Goal: Transaction & Acquisition: Subscribe to service/newsletter

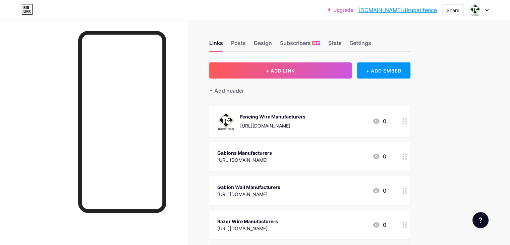
click at [483, 14] on div at bounding box center [478, 10] width 19 height 12
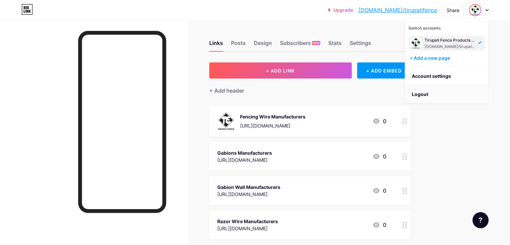
click at [424, 91] on li "Logout" at bounding box center [446, 94] width 83 height 18
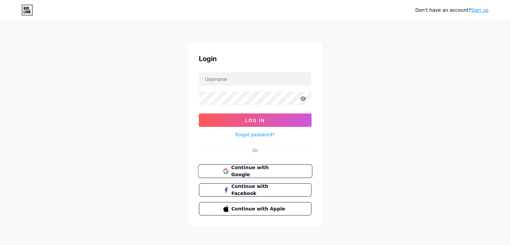
click at [249, 170] on span "Continue with Google" at bounding box center [259, 171] width 56 height 14
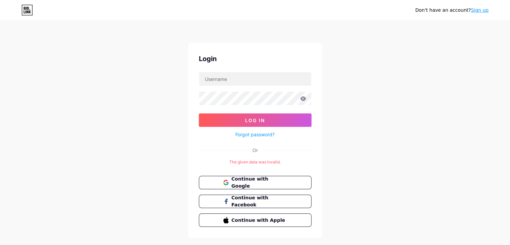
click at [478, 12] on link "Sign up" at bounding box center [480, 9] width 18 height 5
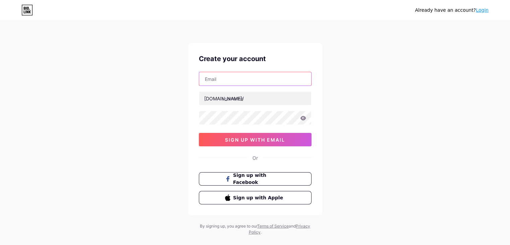
click at [228, 79] on input "text" at bounding box center [255, 78] width 112 height 13
type input "suratsareefactory@gmail.com"
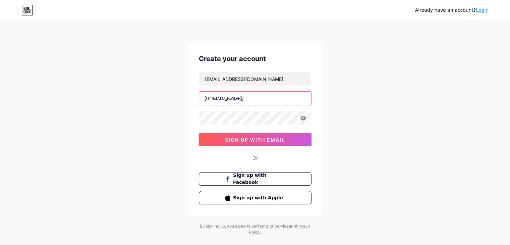
click at [230, 99] on input "text" at bounding box center [255, 97] width 112 height 13
paste input "suratsareefactory"
type input "suratsareefactory"
click at [137, 109] on div "Already have an account? Login Create your account suratsareefactory@gmail.com …" at bounding box center [255, 128] width 510 height 256
click at [148, 124] on div "Already have an account? Login Create your account suratsareefactory@gmail.com …" at bounding box center [255, 128] width 510 height 256
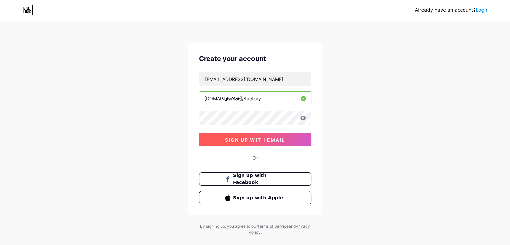
click at [249, 137] on span "sign up with email" at bounding box center [255, 140] width 60 height 6
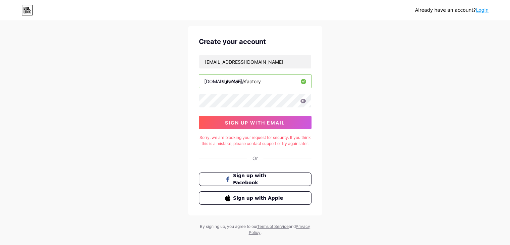
scroll to position [35, 0]
